Goal: Task Accomplishment & Management: Use online tool/utility

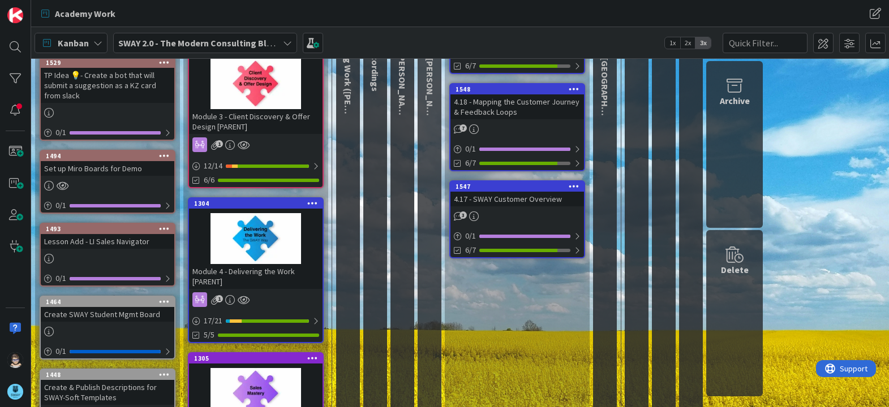
scroll to position [170, 0]
click at [108, 230] on div "1493" at bounding box center [110, 230] width 128 height 8
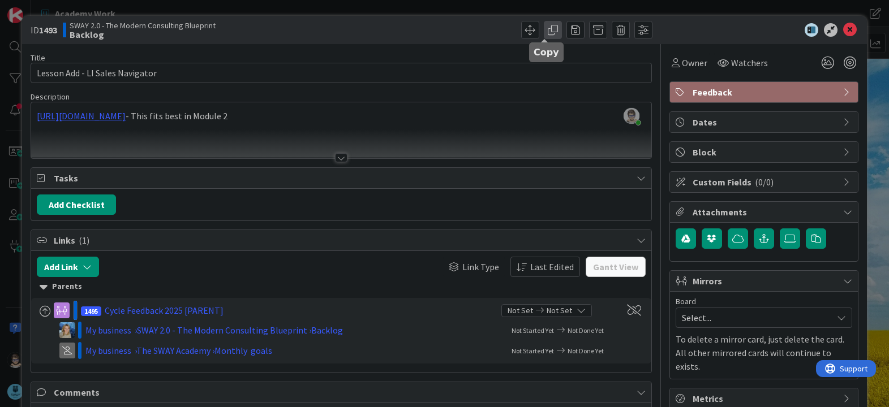
click at [544, 29] on span at bounding box center [553, 30] width 18 height 18
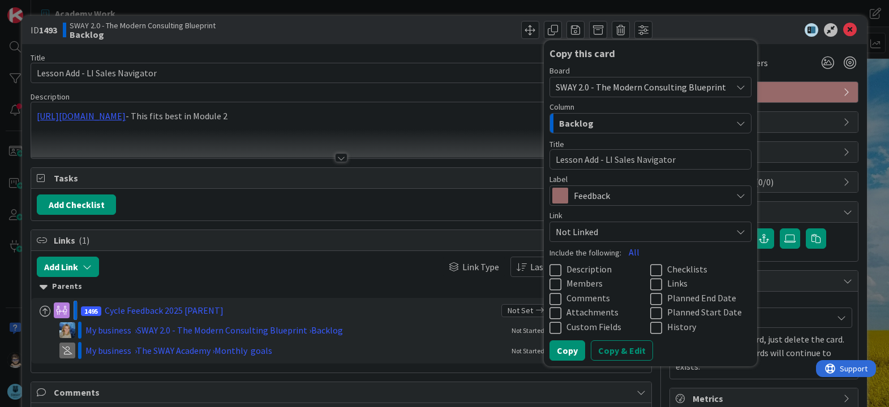
click at [549, 267] on icon at bounding box center [557, 271] width 17 height 14
click at [650, 269] on icon at bounding box center [658, 271] width 17 height 14
click at [650, 285] on icon at bounding box center [658, 285] width 17 height 14
drag, startPoint x: 596, startPoint y: 158, endPoint x: 683, endPoint y: 159, distance: 87.1
click at [683, 159] on textarea "Lesson Add - LI Sales Navigator" at bounding box center [650, 159] width 202 height 20
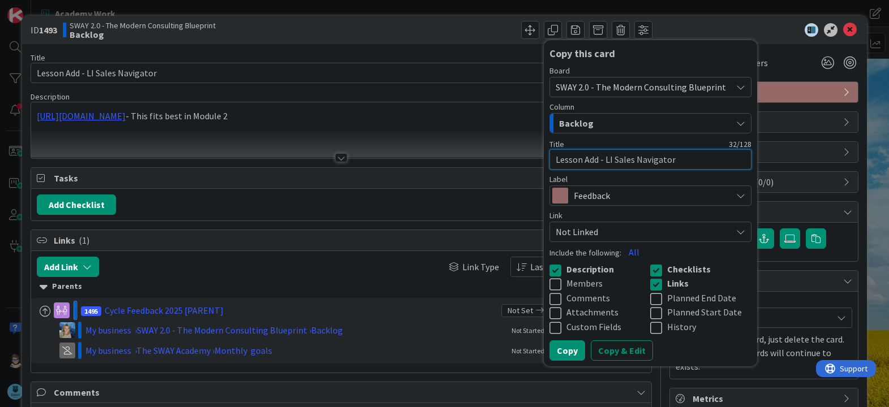
type textarea "x"
type textarea "Lesson Add - C"
type textarea "x"
type textarea "Lesson Add - Cr"
type textarea "x"
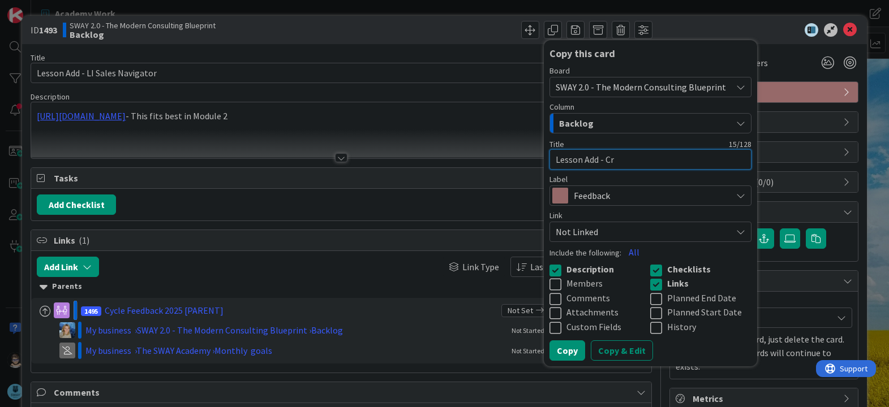
type textarea "Lesson Add - Cre"
type textarea "x"
type textarea "Lesson Add - Crea"
type textarea "x"
type textarea "Lesson Add - Creat"
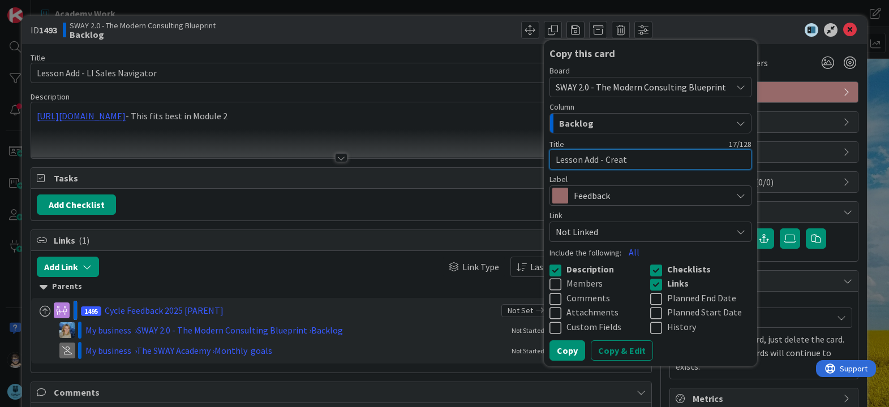
type textarea "x"
type textarea "Lesson Add - Creati"
type textarea "x"
type textarea "Lesson Add - Creatin"
type textarea "x"
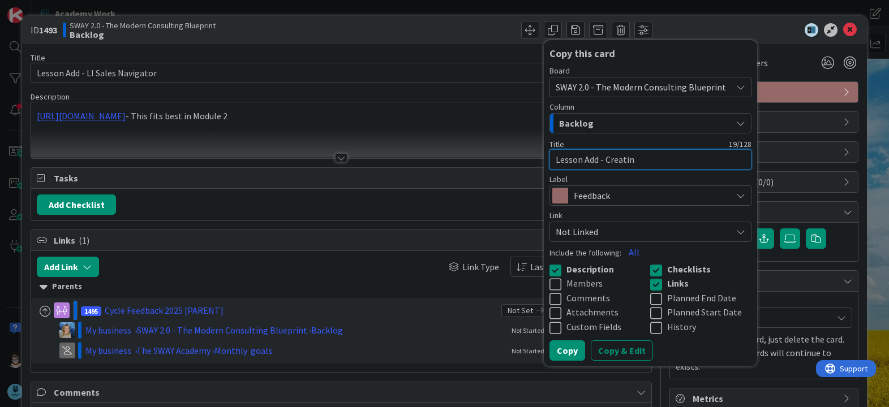
type textarea "Lesson Add - Creating"
type textarea "x"
type textarea "Lesson Add - Creating"
type textarea "x"
type textarea "Lesson Add - Creating a"
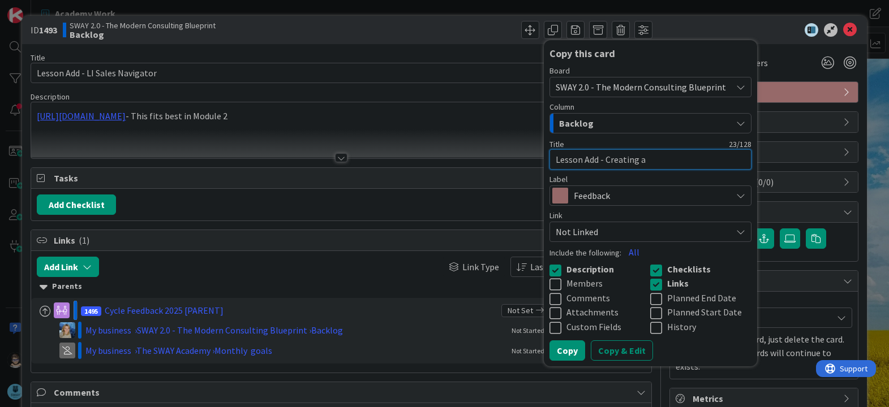
type textarea "x"
type textarea "Lesson Add - Creating a"
type textarea "x"
type textarea "Lesson Add - Creating a N"
type textarea "x"
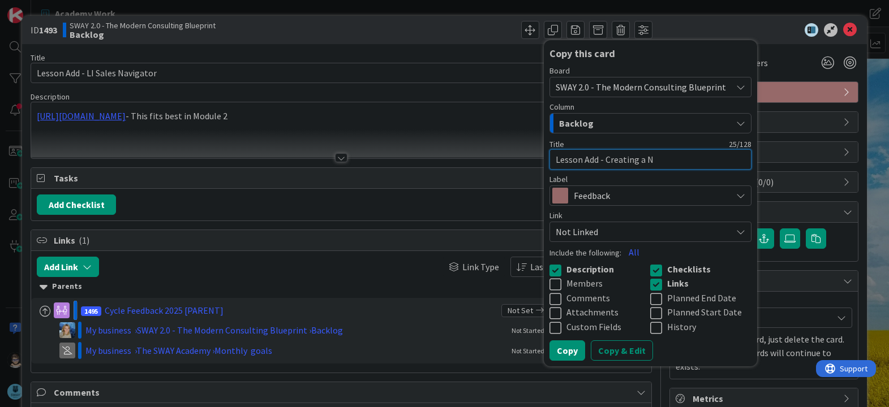
type textarea "Lesson Add - Creating a Ne"
type textarea "x"
type textarea "Lesson Add - Creating a New"
type textarea "x"
type textarea "Lesson Add - Creating a News"
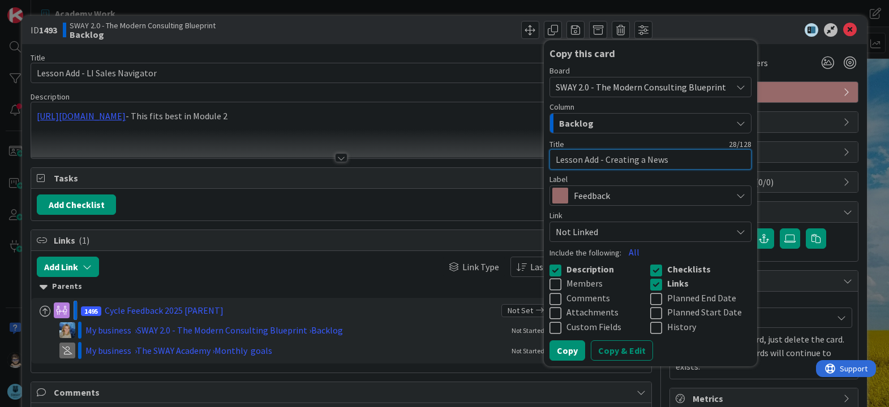
type textarea "x"
type textarea "Lesson Add - Creating a Newsl"
type textarea "x"
type textarea "Lesson Add - Creating a Newsle"
type textarea "x"
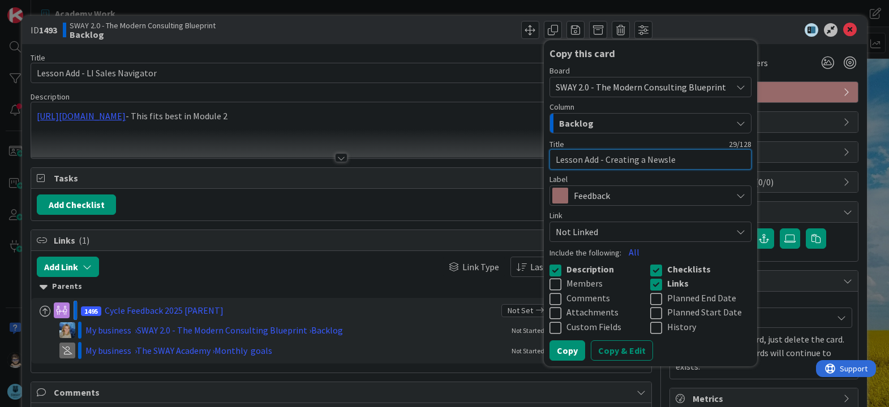
type textarea "Lesson Add - Creating a Newslet"
type textarea "x"
type textarea "Lesson Add - Creating a Newslett"
type textarea "x"
type textarea "Lesson Add - Creating a Newslette"
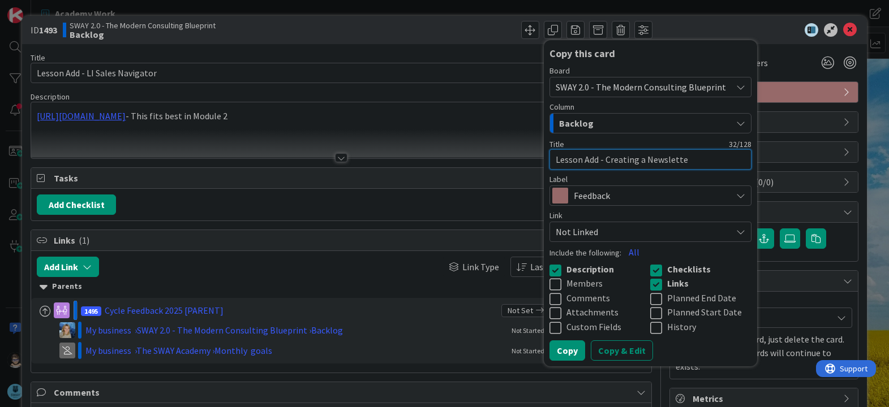
type textarea "x"
type textarea "Lesson Add - Creating a Newsletter"
type textarea "x"
type textarea "Lesson Add - Creating a Newsletter"
type textarea "x"
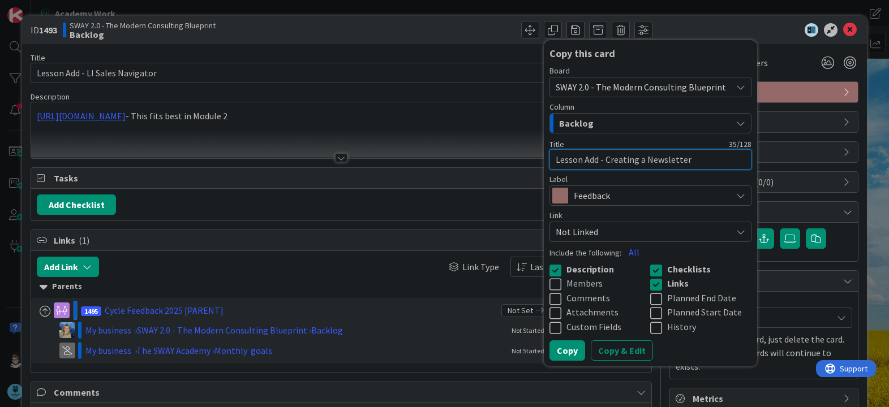
type textarea "Lesson Add - Creating a Newsletter i"
type textarea "x"
type textarea "Lesson Add - Creating a Newsletter in"
type textarea "x"
type textarea "Lesson Add - Creating a Newsletter in"
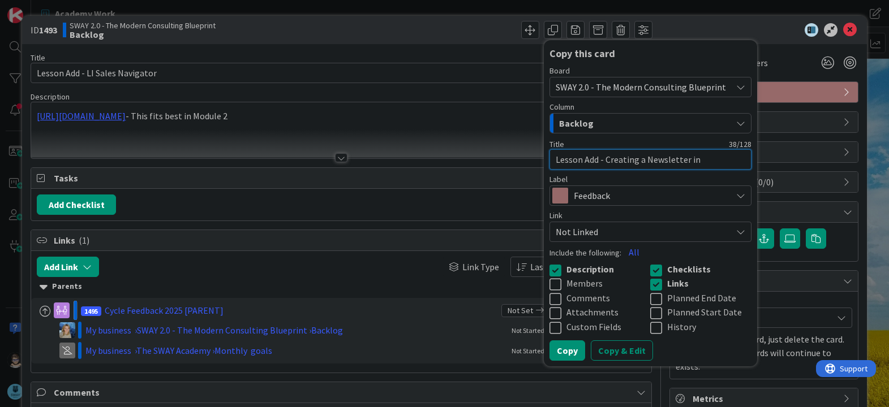
type textarea "x"
type textarea "Lesson Add - Creating a Newsletter in L"
type textarea "x"
type textarea "Lesson Add - Creating a Newsletter in LI"
click at [601, 347] on button "Copy & Edit" at bounding box center [622, 351] width 62 height 20
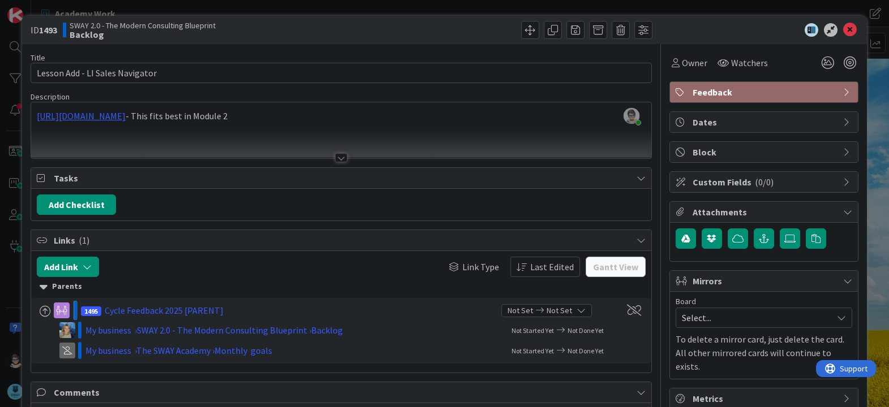
type textarea "x"
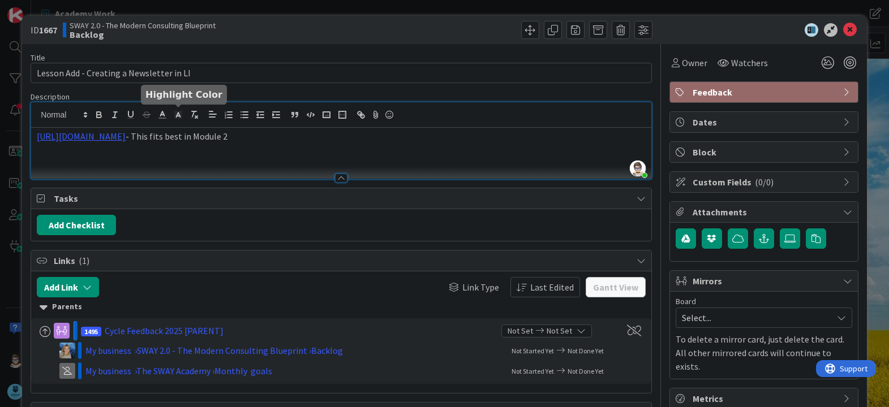
click at [184, 115] on div "[PERSON_NAME] just joined [URL][DOMAIN_NAME] - This fits best in Module 2" at bounding box center [341, 140] width 620 height 76
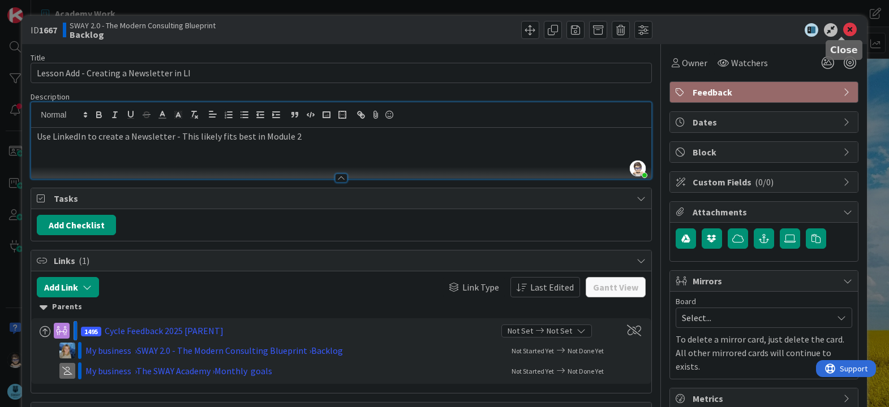
click at [843, 32] on icon at bounding box center [850, 30] width 14 height 14
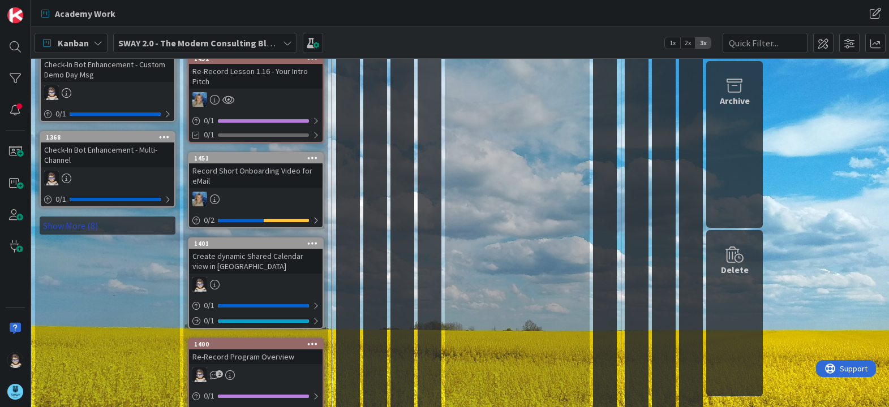
click at [76, 225] on link "Show More (8)" at bounding box center [108, 226] width 136 height 18
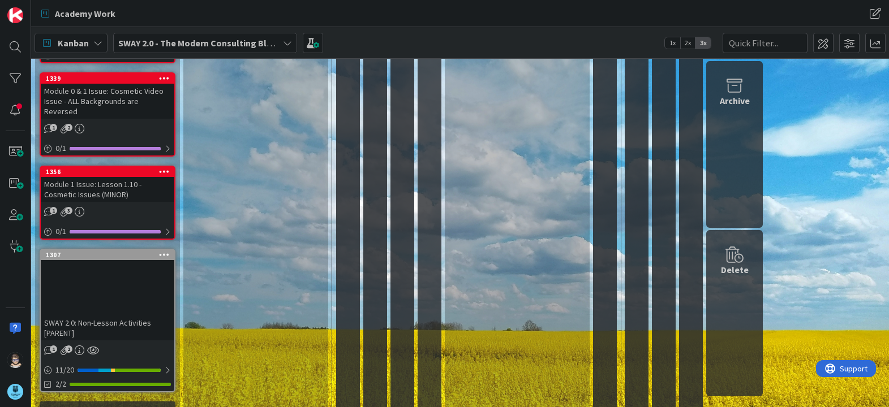
scroll to position [1429, 0]
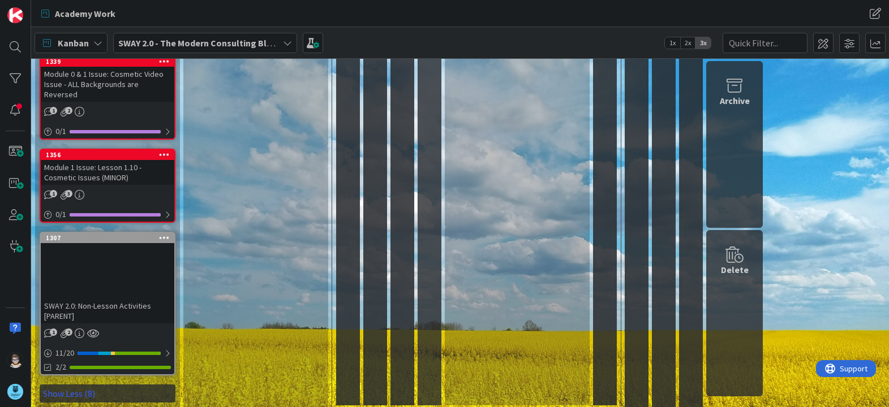
click at [111, 248] on div at bounding box center [108, 273] width 134 height 51
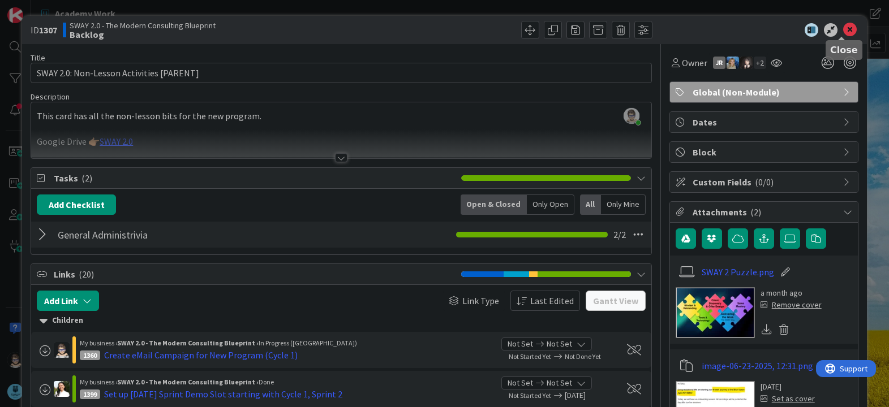
click at [843, 33] on icon at bounding box center [850, 30] width 14 height 14
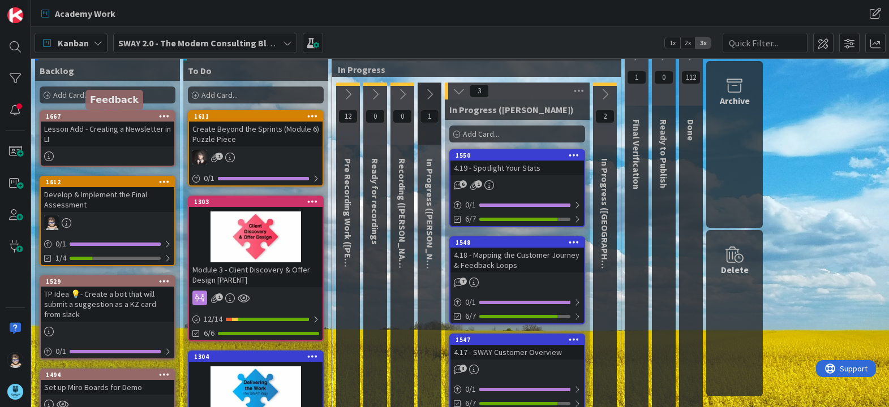
scroll to position [17, 0]
click at [116, 114] on div "1667" at bounding box center [110, 117] width 128 height 8
